Goal: Information Seeking & Learning: Learn about a topic

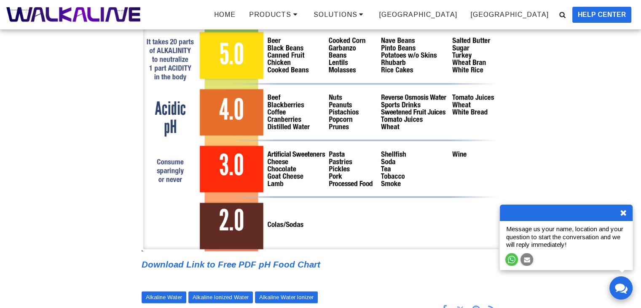
scroll to position [2196, 0]
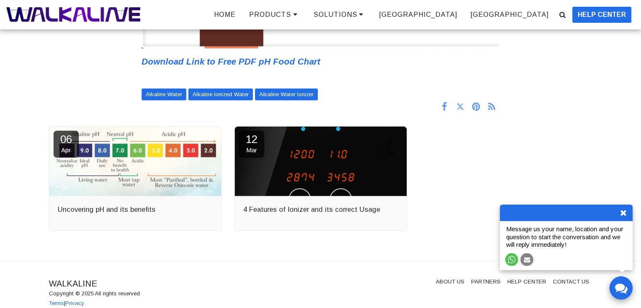
drag, startPoint x: 642, startPoint y: 36, endPoint x: 647, endPoint y: 317, distance: 281.6
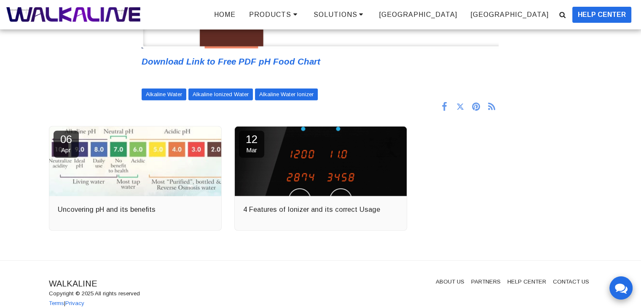
click at [175, 167] on link at bounding box center [134, 161] width 189 height 77
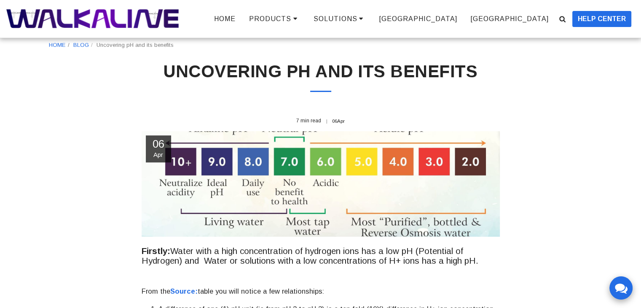
drag, startPoint x: 354, startPoint y: 183, endPoint x: 410, endPoint y: 202, distance: 59.2
click at [410, 202] on div "[DATE]" at bounding box center [321, 183] width 358 height 105
click at [207, 148] on div "[DATE]" at bounding box center [321, 183] width 358 height 105
